Goal: Task Accomplishment & Management: Complete application form

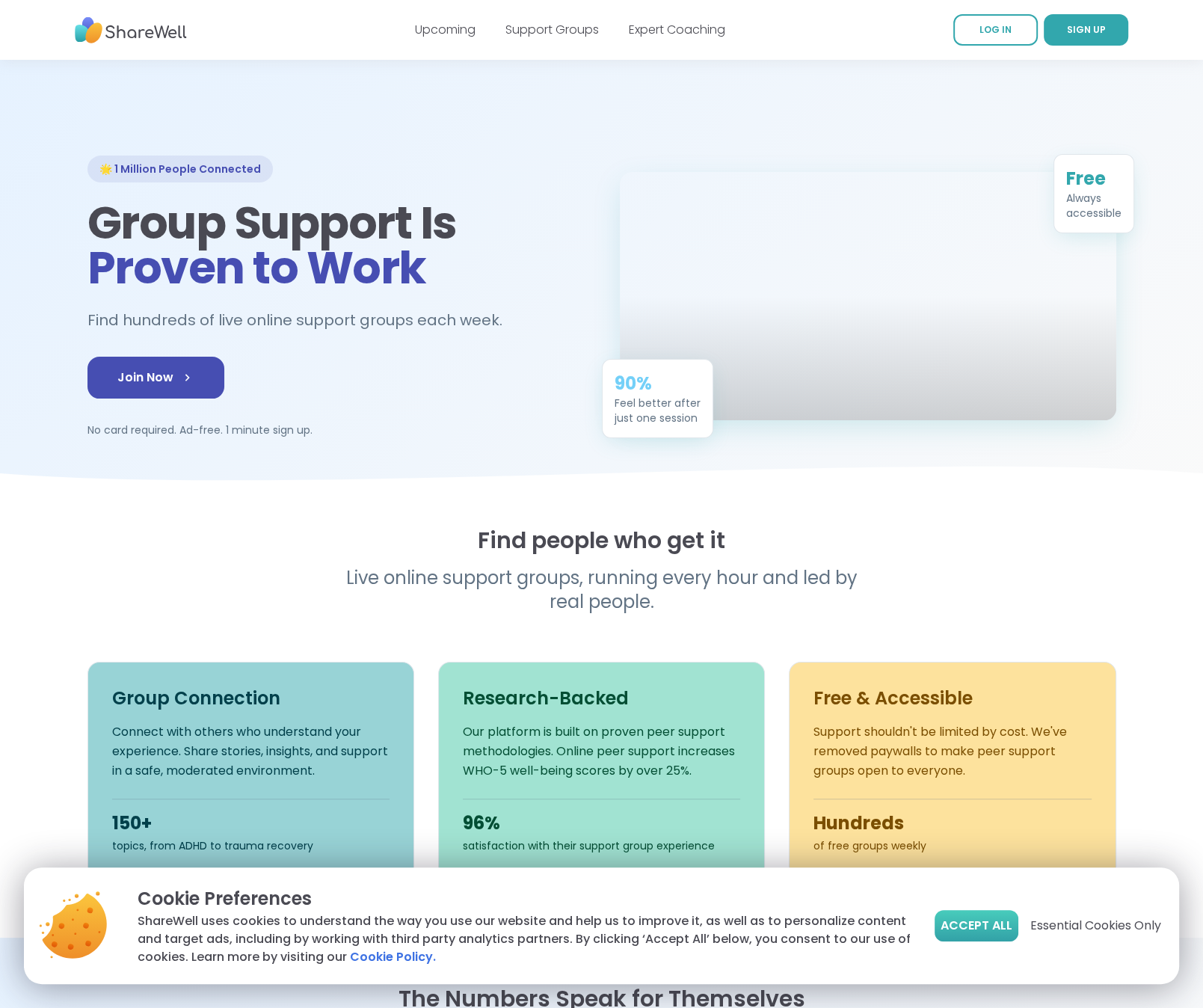
click at [964, 935] on button "Accept All" at bounding box center [976, 925] width 84 height 32
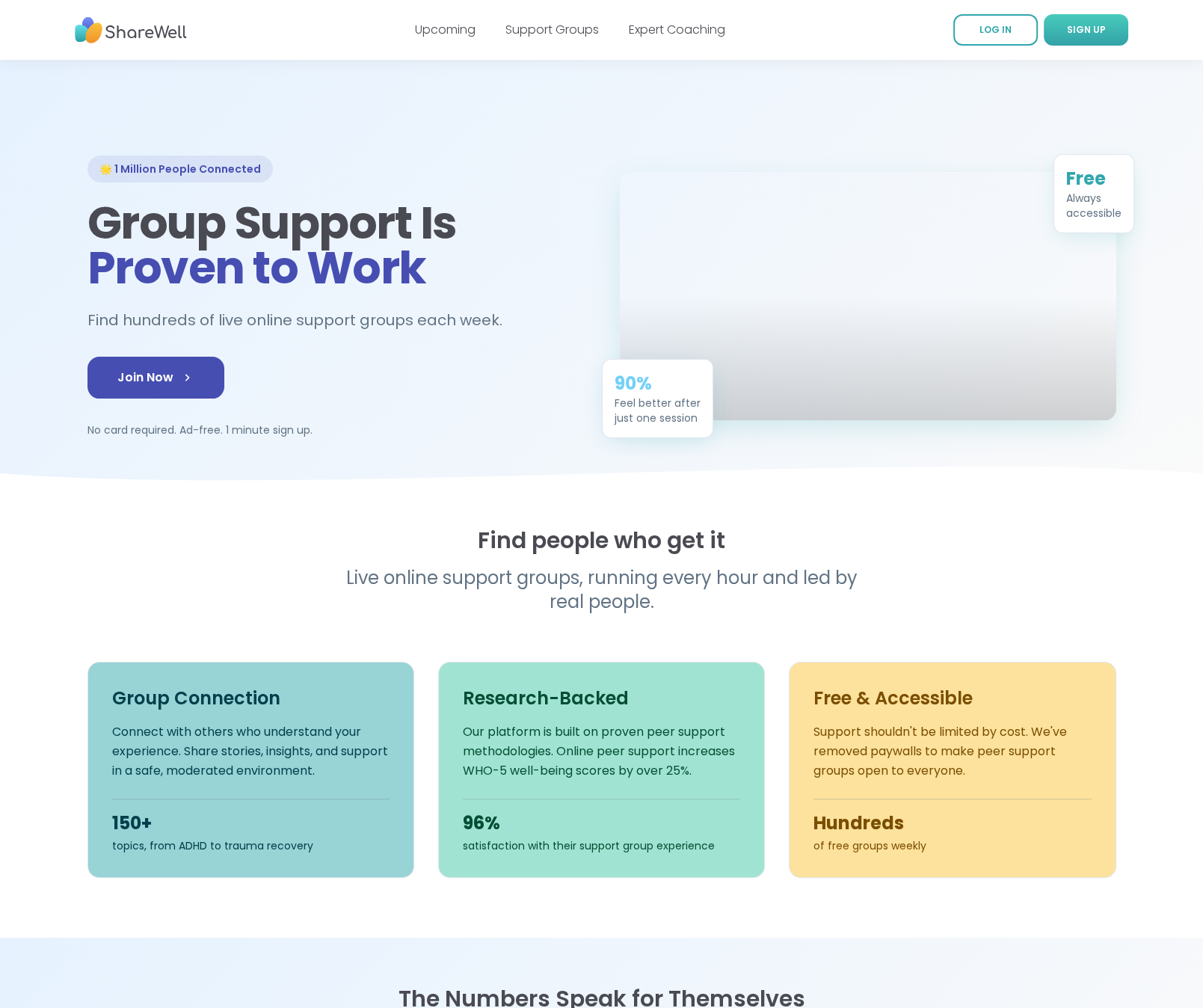
click at [1100, 26] on span "SIGN UP" at bounding box center [1086, 29] width 39 height 12
